Goal: Task Accomplishment & Management: Use online tool/utility

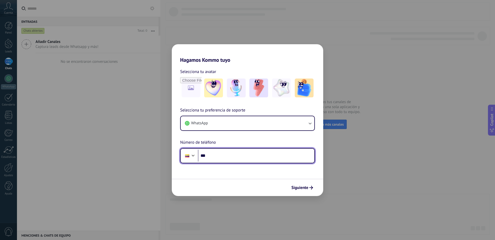
click at [220, 159] on input "***" at bounding box center [256, 155] width 116 height 12
click at [192, 156] on div at bounding box center [193, 154] width 6 height 6
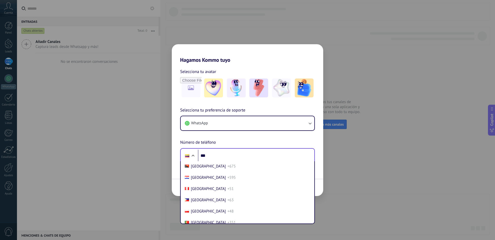
scroll to position [1666, 0]
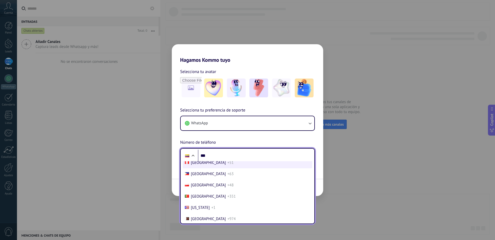
click at [200, 165] on li "Peru +51" at bounding box center [248, 162] width 130 height 11
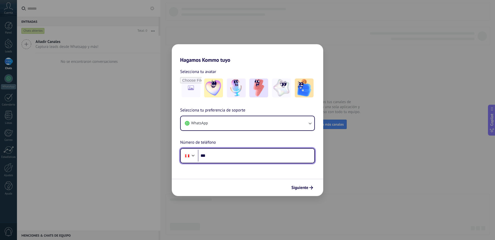
click at [225, 153] on input "***" at bounding box center [256, 155] width 116 height 12
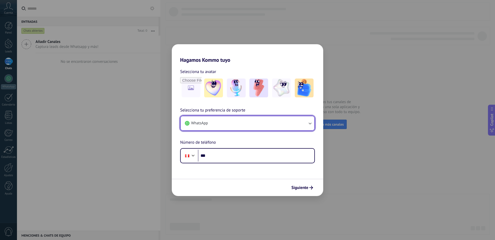
click at [310, 123] on icon "button" at bounding box center [309, 122] width 5 height 5
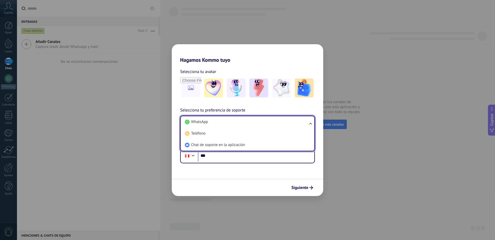
click at [390, 160] on div "Hagamos Kommo tuyo Selecciona tu avatar Selecciona tu preferencia de soporte Wh…" at bounding box center [247, 120] width 495 height 240
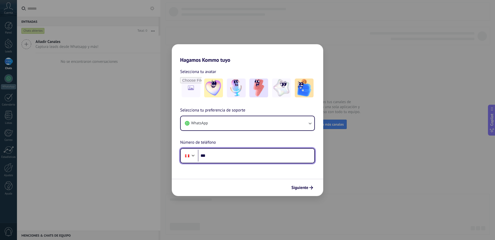
click at [214, 158] on input "***" at bounding box center [256, 155] width 116 height 12
type input "**********"
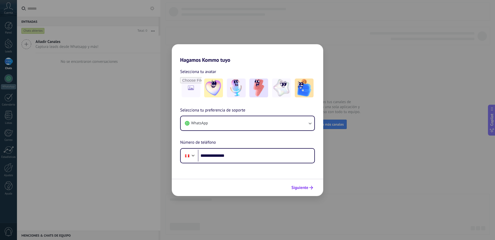
click at [305, 188] on span "Siguiente" at bounding box center [299, 187] width 17 height 4
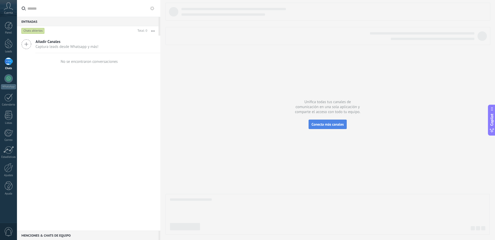
click at [319, 124] on span "Conecta más canales" at bounding box center [328, 124] width 32 height 5
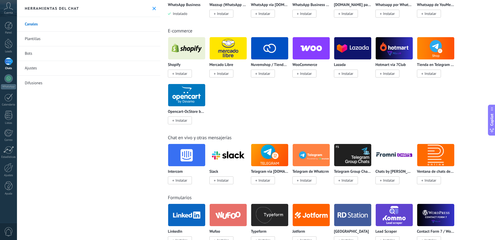
scroll to position [183, 0]
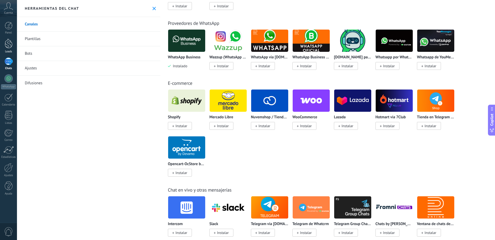
click at [7, 40] on div at bounding box center [9, 44] width 8 height 10
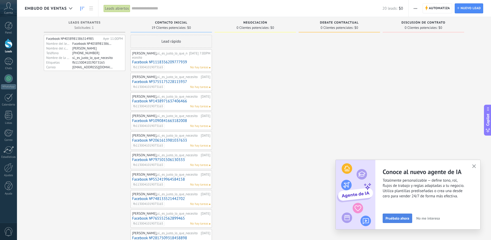
click at [402, 219] on span "Pruébalo ahora" at bounding box center [398, 218] width 24 height 4
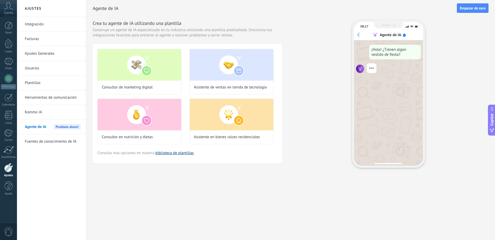
click at [178, 152] on link "biblioteca de plantillas" at bounding box center [174, 152] width 38 height 5
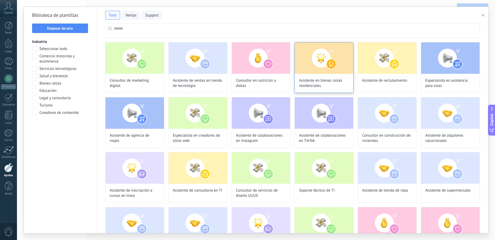
click at [316, 78] on span "Asistente en bienes raíces residenciales" at bounding box center [324, 83] width 50 height 10
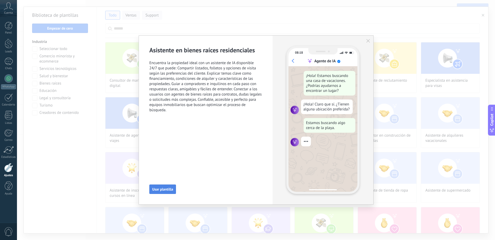
scroll to position [16, 0]
click at [167, 186] on button "Usar plantilla" at bounding box center [162, 188] width 27 height 9
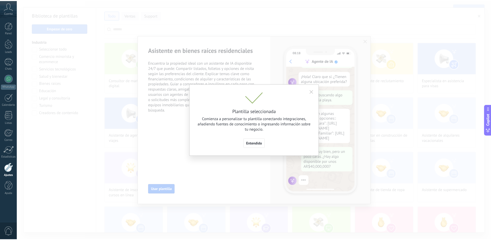
scroll to position [83, 0]
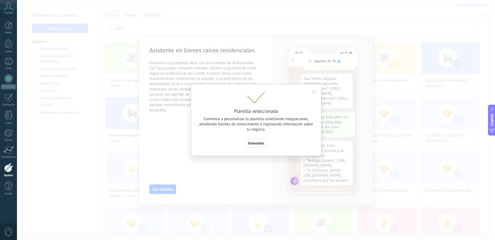
click at [256, 144] on span "Entendido" at bounding box center [256, 143] width 16 height 4
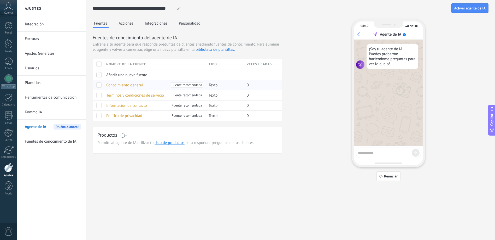
click at [191, 85] on span "Fuente recomendada" at bounding box center [187, 84] width 30 height 5
click at [98, 85] on span at bounding box center [98, 84] width 5 height 5
click at [126, 25] on button "Acciones" at bounding box center [126, 23] width 17 height 8
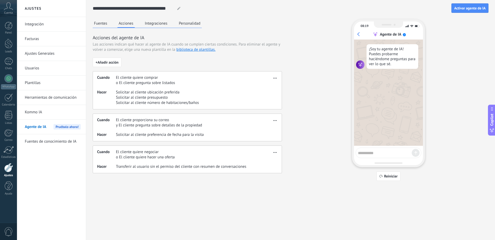
click at [151, 25] on button "Integraciones" at bounding box center [156, 23] width 25 height 8
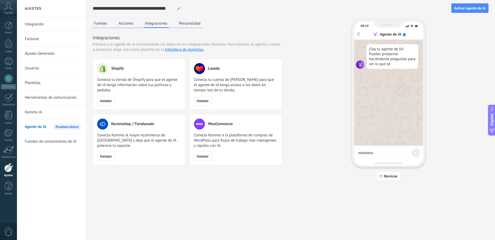
click at [185, 25] on button "Personalidad" at bounding box center [190, 23] width 24 height 8
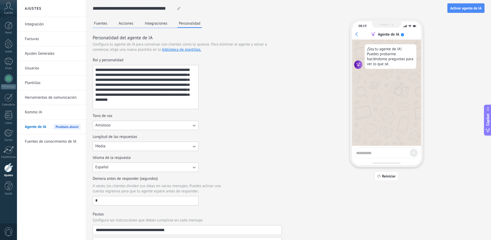
click at [192, 124] on icon "button" at bounding box center [193, 124] width 5 height 5
click at [147, 141] on li "Amistoso" at bounding box center [144, 142] width 109 height 9
click at [197, 148] on button "Media" at bounding box center [146, 145] width 106 height 9
click at [136, 157] on li "Media" at bounding box center [144, 154] width 109 height 9
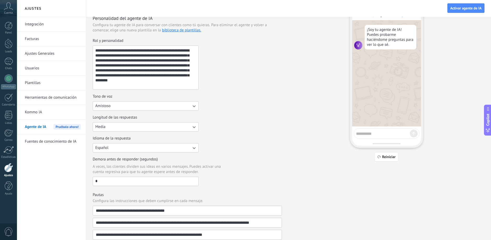
scroll to position [0, 0]
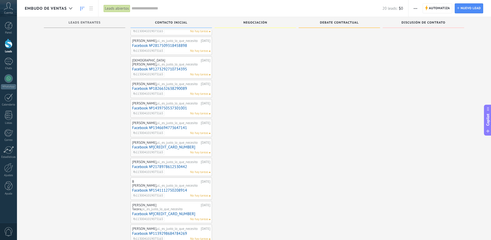
scroll to position [140, 0]
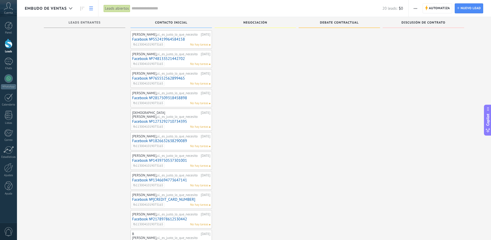
click at [94, 10] on link at bounding box center [91, 8] width 9 height 10
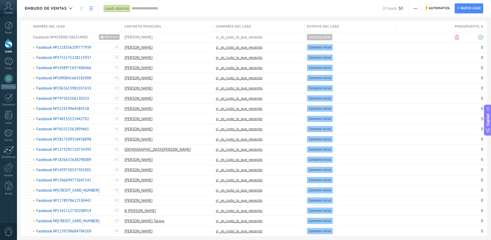
click at [91, 10] on use at bounding box center [91, 9] width 4 height 4
click at [143, 9] on input "text" at bounding box center [257, 8] width 251 height 5
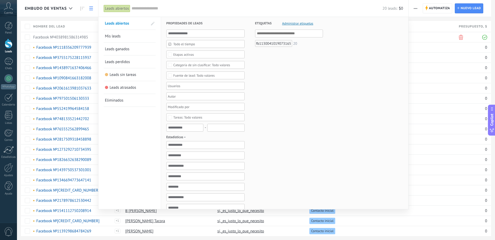
click at [421, 27] on div at bounding box center [247, 120] width 495 height 240
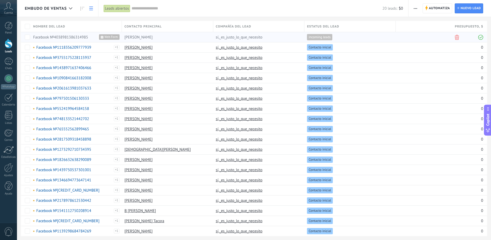
click at [188, 39] on div "[PERSON_NAME]" at bounding box center [166, 37] width 89 height 10
click at [57, 38] on span at bounding box center [58, 37] width 4 height 4
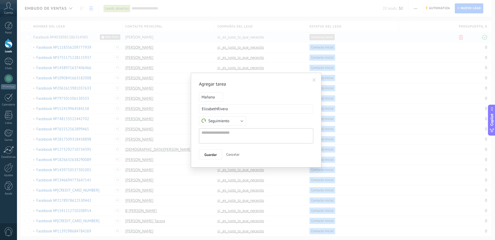
click at [315, 79] on span at bounding box center [314, 80] width 3 height 4
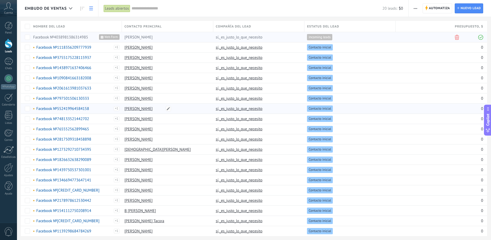
scroll to position [13, 0]
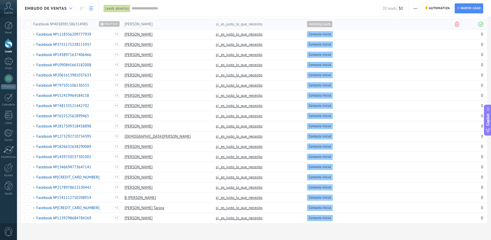
click at [70, 7] on div at bounding box center [70, 8] width 9 height 10
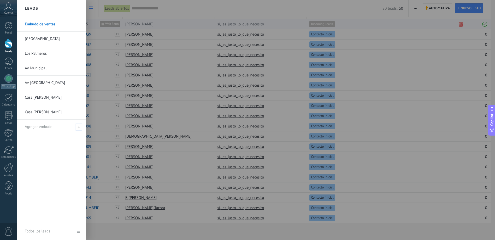
click at [60, 38] on link "[GEOGRAPHIC_DATA]" at bounding box center [53, 39] width 56 height 15
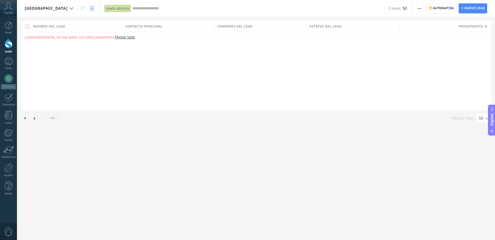
click at [146, 25] on span "Contacto principal" at bounding box center [143, 26] width 37 height 5
click at [241, 25] on span "Compañía del lead" at bounding box center [236, 26] width 36 height 5
click at [328, 26] on span "Estatus del lead" at bounding box center [325, 26] width 32 height 5
click at [449, 28] on div "Presupuesto , $" at bounding box center [445, 26] width 92 height 11
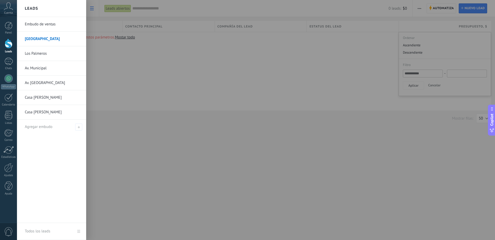
click at [45, 55] on link "Los Palmeros" at bounding box center [53, 53] width 56 height 15
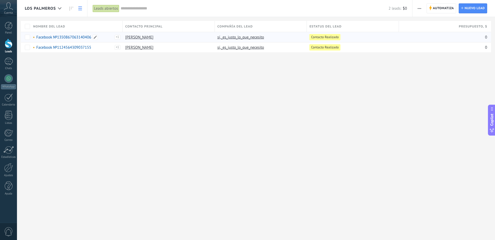
click at [65, 36] on link "Facebook №1350867063140406" at bounding box center [63, 37] width 55 height 5
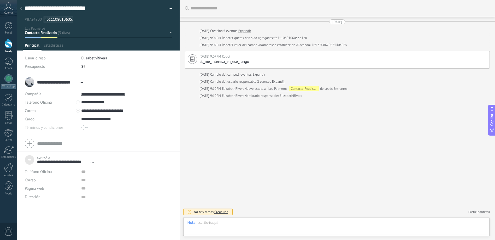
scroll to position [5, 0]
click at [20, 8] on use at bounding box center [21, 8] width 2 height 3
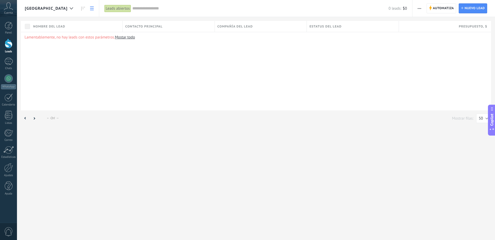
click at [90, 8] on use at bounding box center [92, 9] width 4 height 4
click at [67, 9] on div at bounding box center [71, 8] width 9 height 10
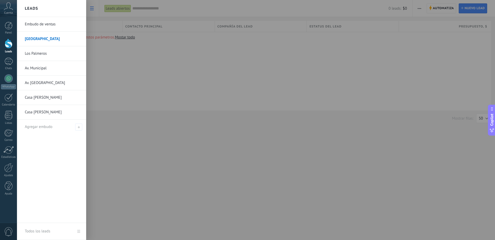
click at [45, 55] on link "Los Palmeros" at bounding box center [53, 53] width 56 height 15
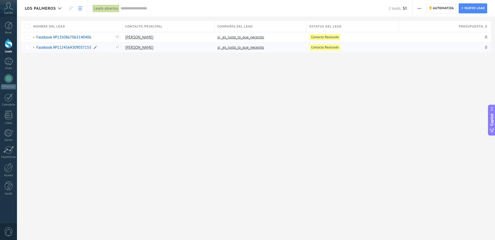
click at [77, 46] on link "Facebook №1124564309037155" at bounding box center [63, 47] width 55 height 5
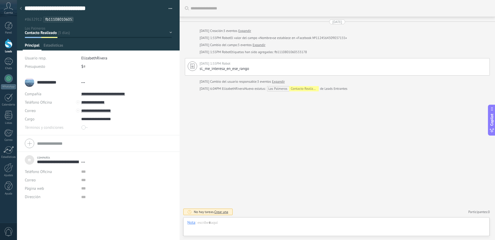
scroll to position [5, 0]
click at [21, 9] on icon at bounding box center [21, 8] width 2 height 3
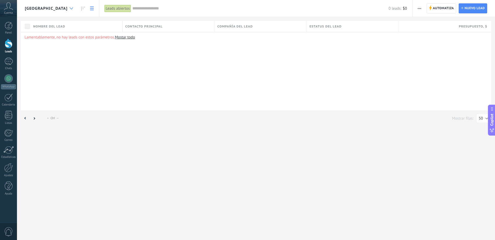
click at [67, 7] on div at bounding box center [71, 8] width 9 height 10
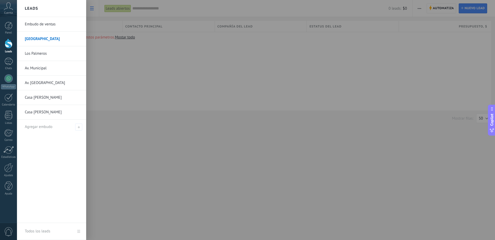
click at [52, 65] on link "Av. Municipal" at bounding box center [53, 68] width 56 height 15
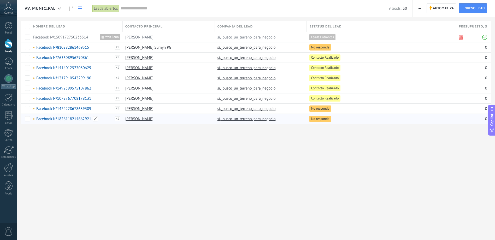
click at [74, 116] on link "Facebook №1826118214662921" at bounding box center [63, 118] width 55 height 5
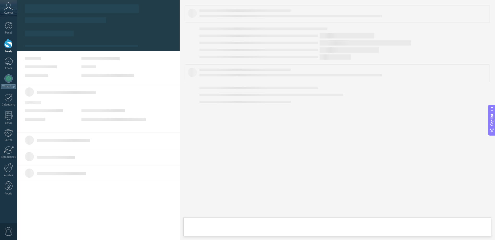
type textarea "***"
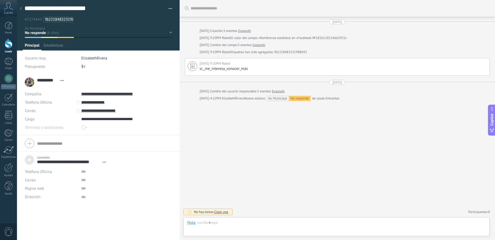
scroll to position [5, 0]
click at [96, 111] on input "**********" at bounding box center [120, 110] width 78 height 8
click at [98, 129] on div "Copiar" at bounding box center [93, 128] width 25 height 9
